Goal: Find specific page/section: Find specific page/section

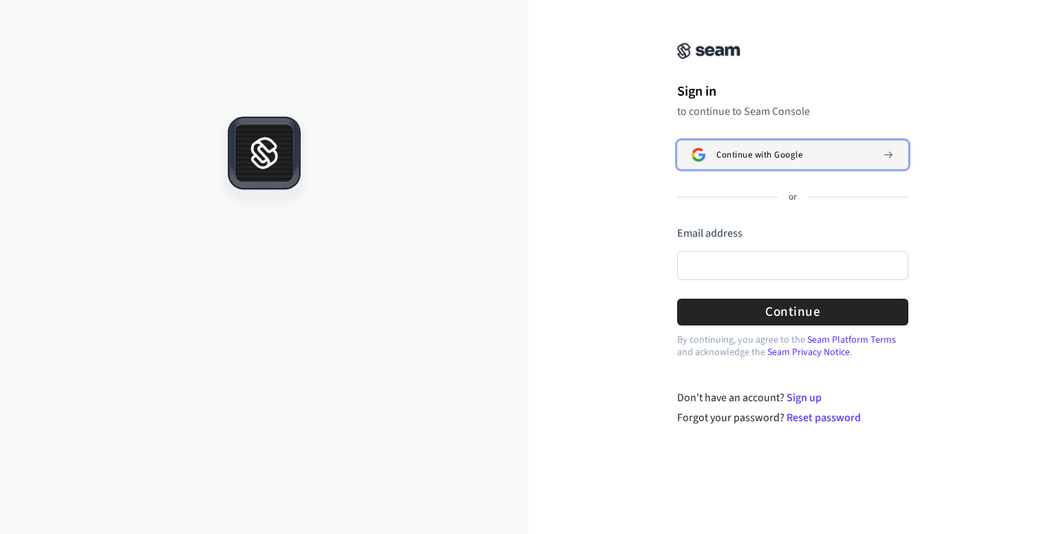
click at [823, 159] on div "Continue with Google" at bounding box center [793, 154] width 155 height 11
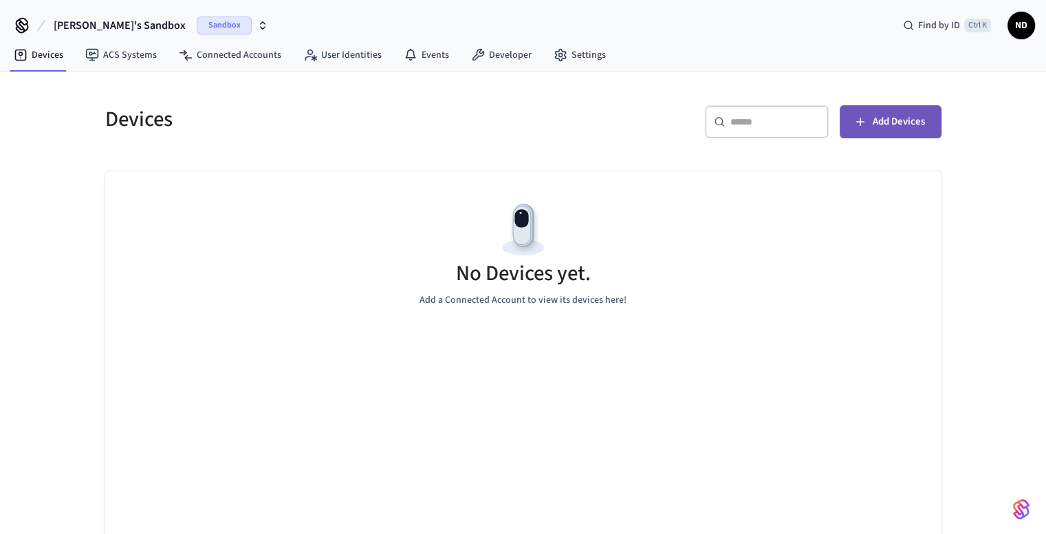
click at [912, 122] on span "Add Devices" at bounding box center [899, 122] width 52 height 18
click at [197, 25] on span "Sandbox" at bounding box center [224, 26] width 55 height 18
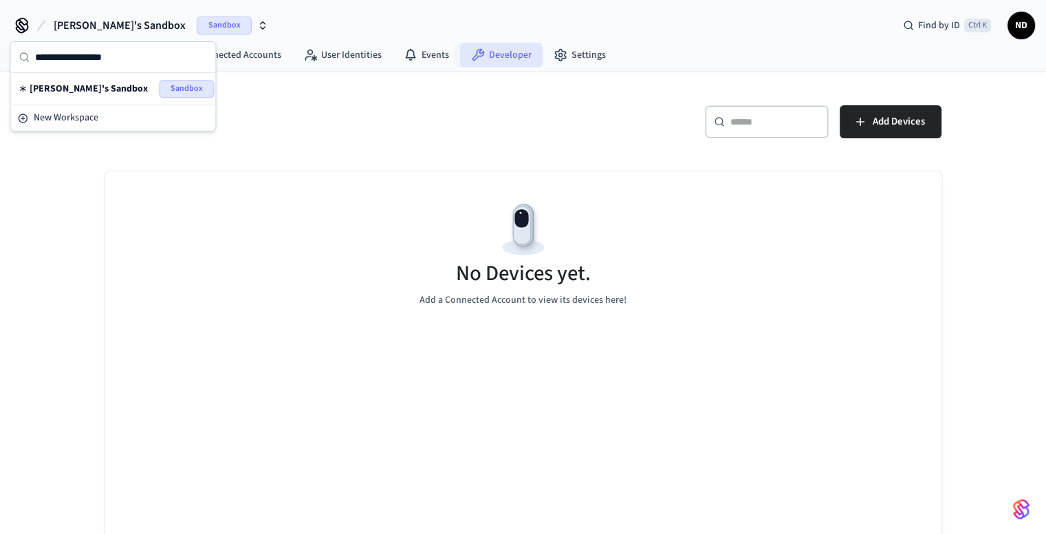
click at [508, 54] on link "Developer" at bounding box center [501, 55] width 83 height 25
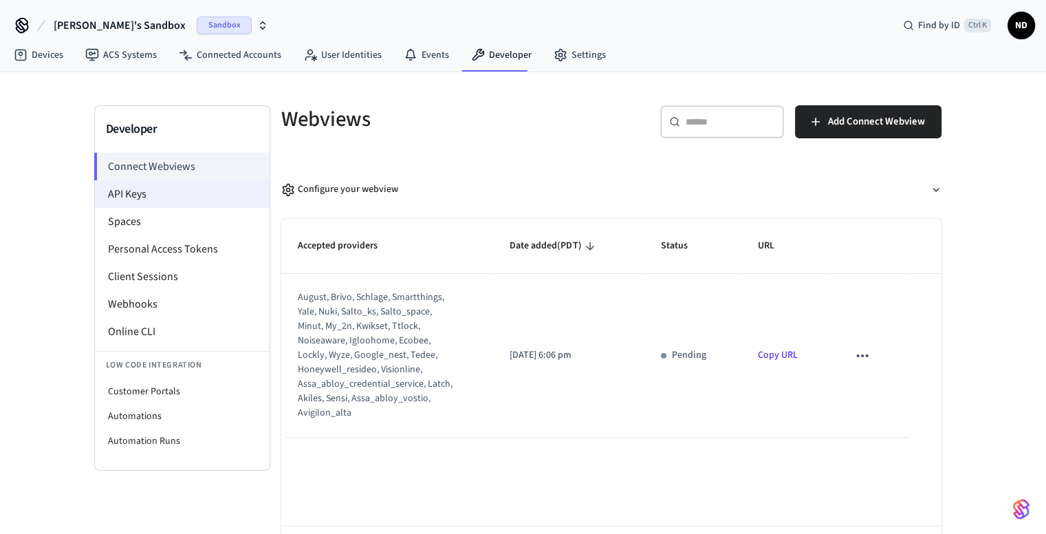
click at [147, 202] on li "API Keys" at bounding box center [182, 194] width 175 height 28
